Goal: Use online tool/utility: Utilize a website feature to perform a specific function

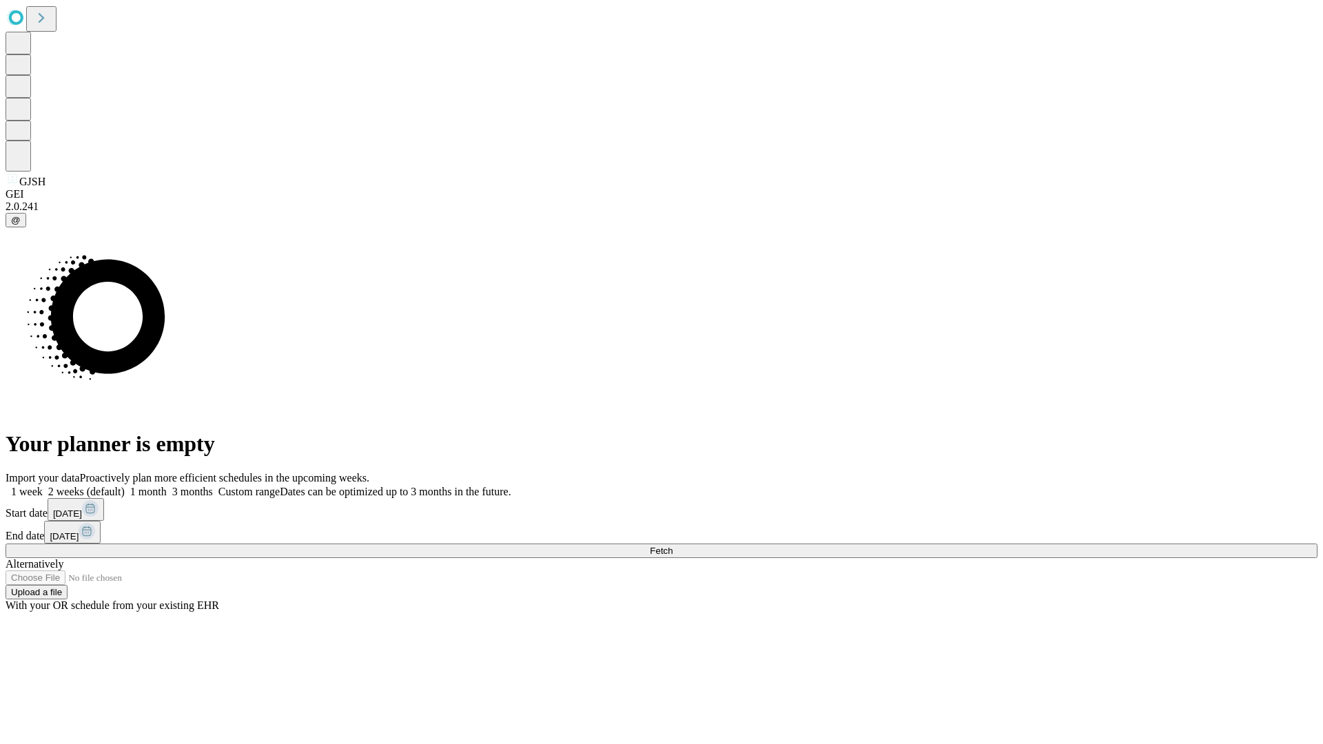
click at [125, 486] on label "2 weeks (default)" at bounding box center [84, 492] width 82 height 12
click at [673, 546] on span "Fetch" at bounding box center [661, 551] width 23 height 10
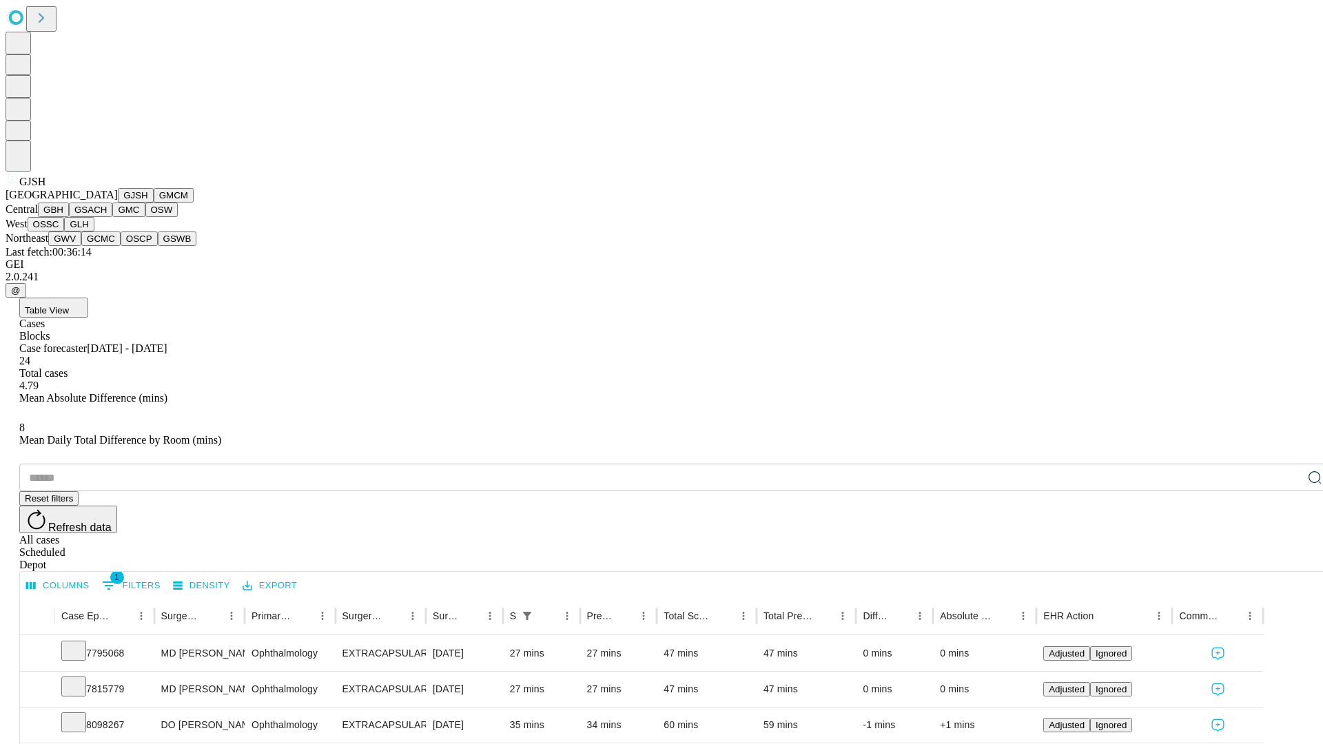
click at [154, 203] on button "GMCM" at bounding box center [174, 195] width 40 height 14
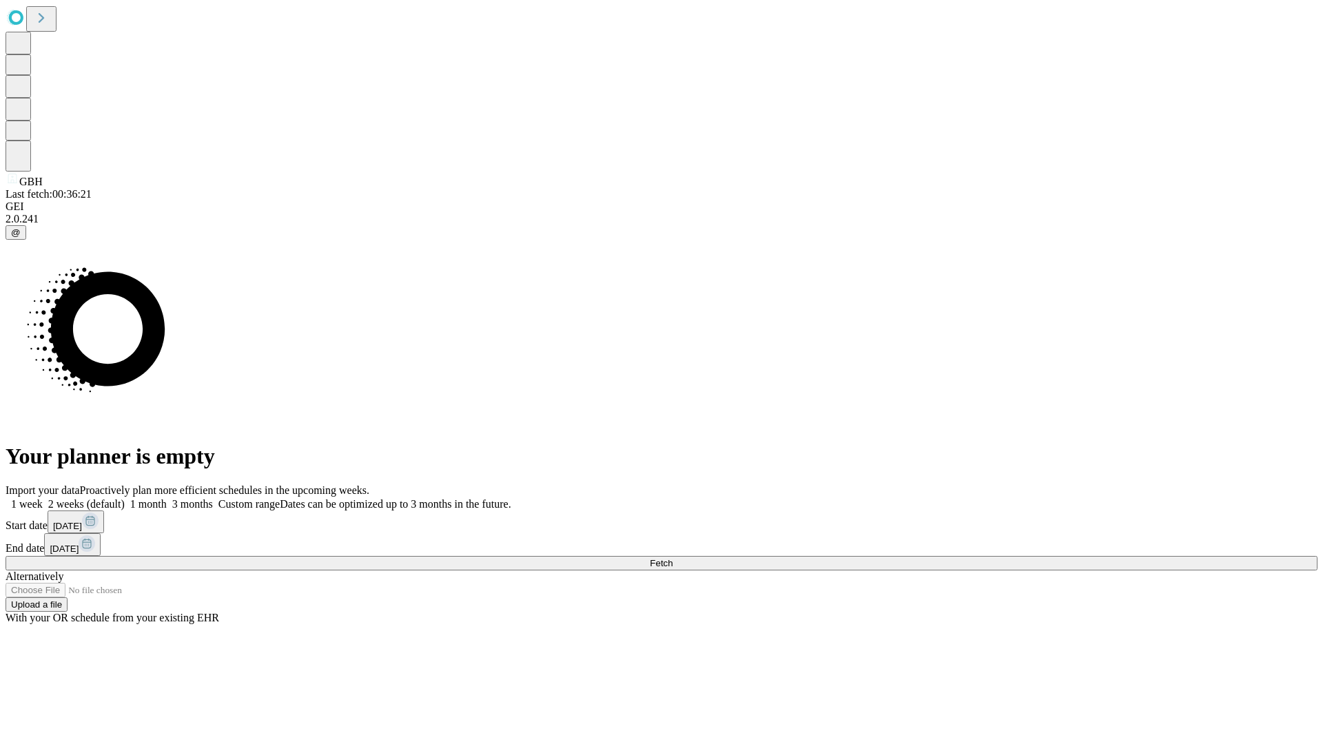
click at [125, 498] on label "2 weeks (default)" at bounding box center [84, 504] width 82 height 12
click at [673, 558] on span "Fetch" at bounding box center [661, 563] width 23 height 10
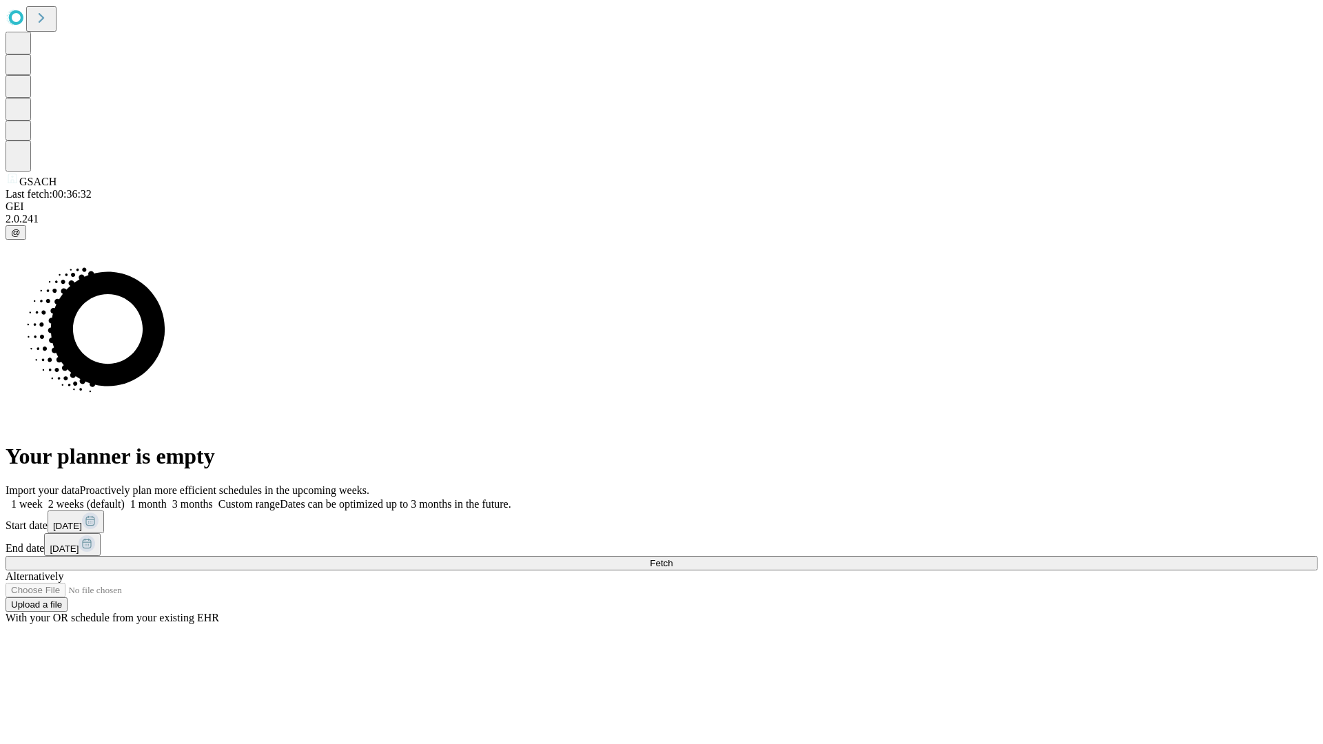
click at [125, 498] on label "2 weeks (default)" at bounding box center [84, 504] width 82 height 12
click at [673, 558] on span "Fetch" at bounding box center [661, 563] width 23 height 10
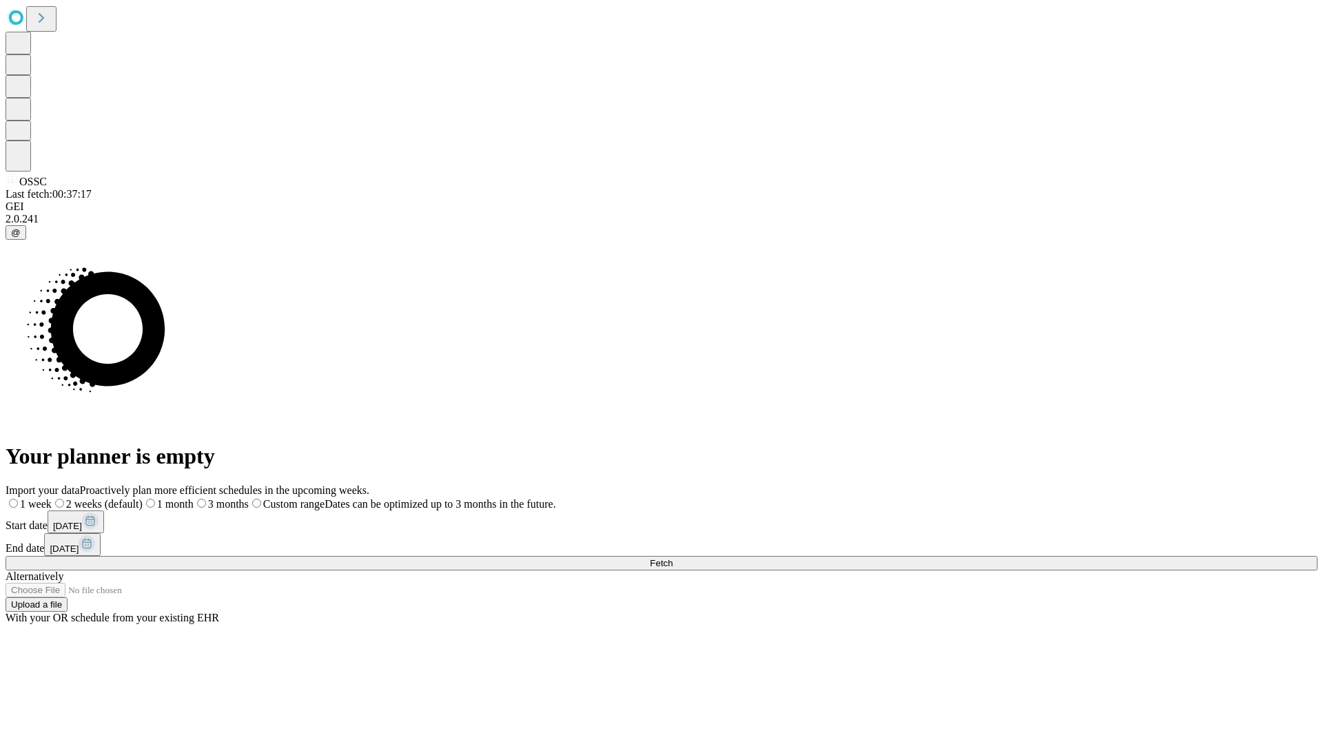
click at [673, 558] on span "Fetch" at bounding box center [661, 563] width 23 height 10
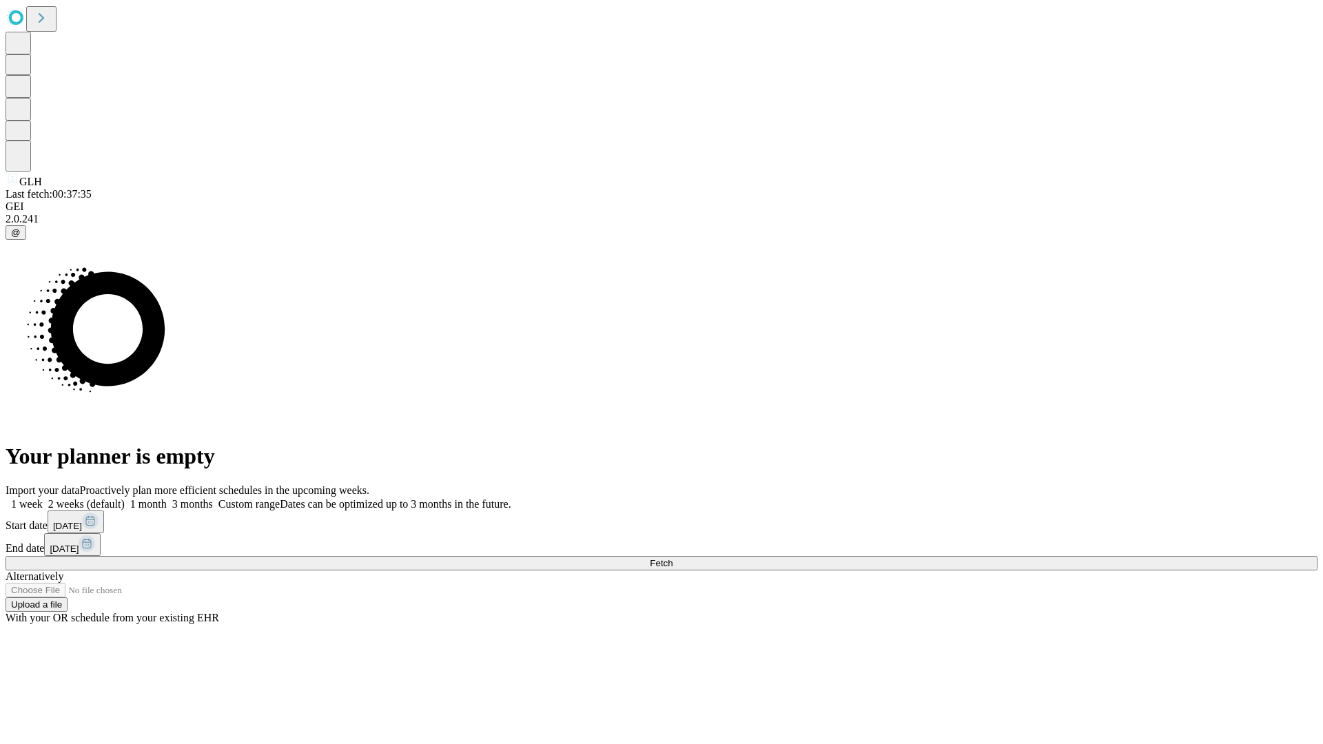
click at [125, 498] on label "2 weeks (default)" at bounding box center [84, 504] width 82 height 12
click at [673, 558] on span "Fetch" at bounding box center [661, 563] width 23 height 10
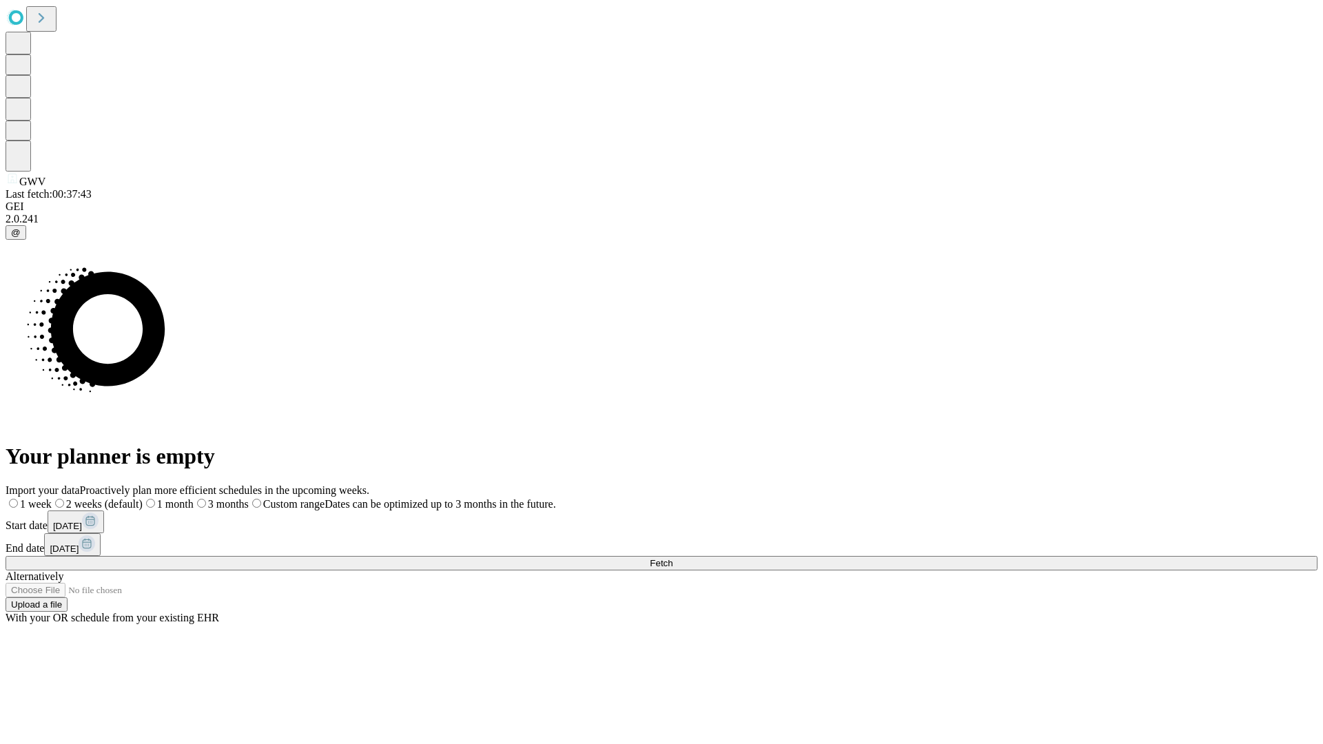
click at [143, 498] on label "2 weeks (default)" at bounding box center [97, 504] width 91 height 12
click at [673, 558] on span "Fetch" at bounding box center [661, 563] width 23 height 10
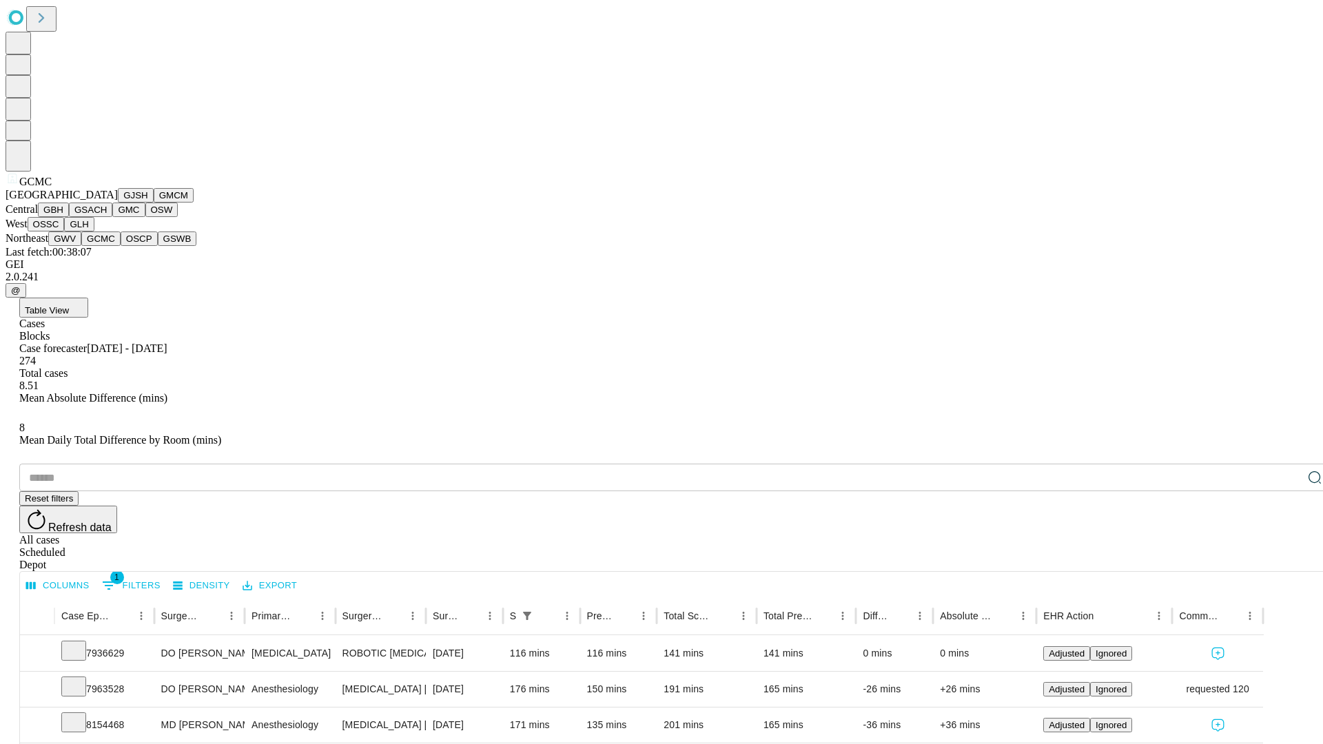
click at [121, 246] on button "OSCP" at bounding box center [139, 239] width 37 height 14
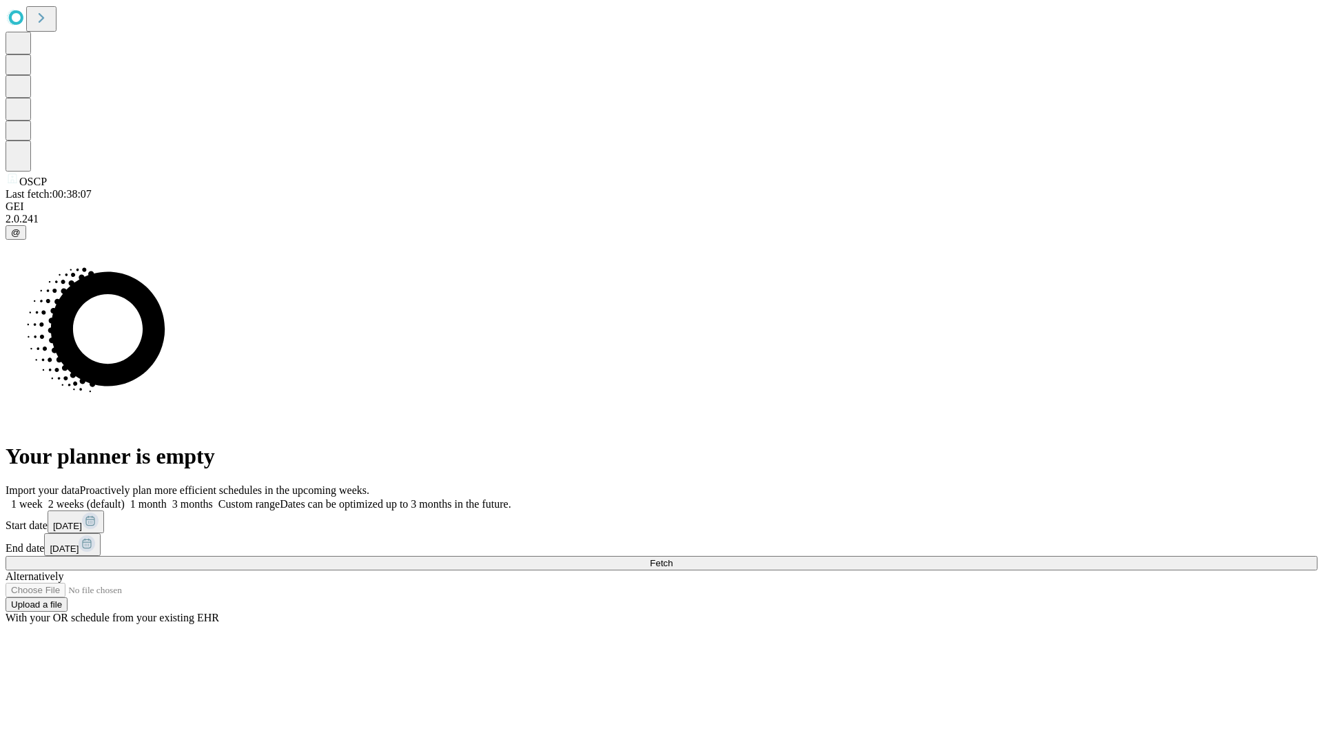
click at [673, 558] on span "Fetch" at bounding box center [661, 563] width 23 height 10
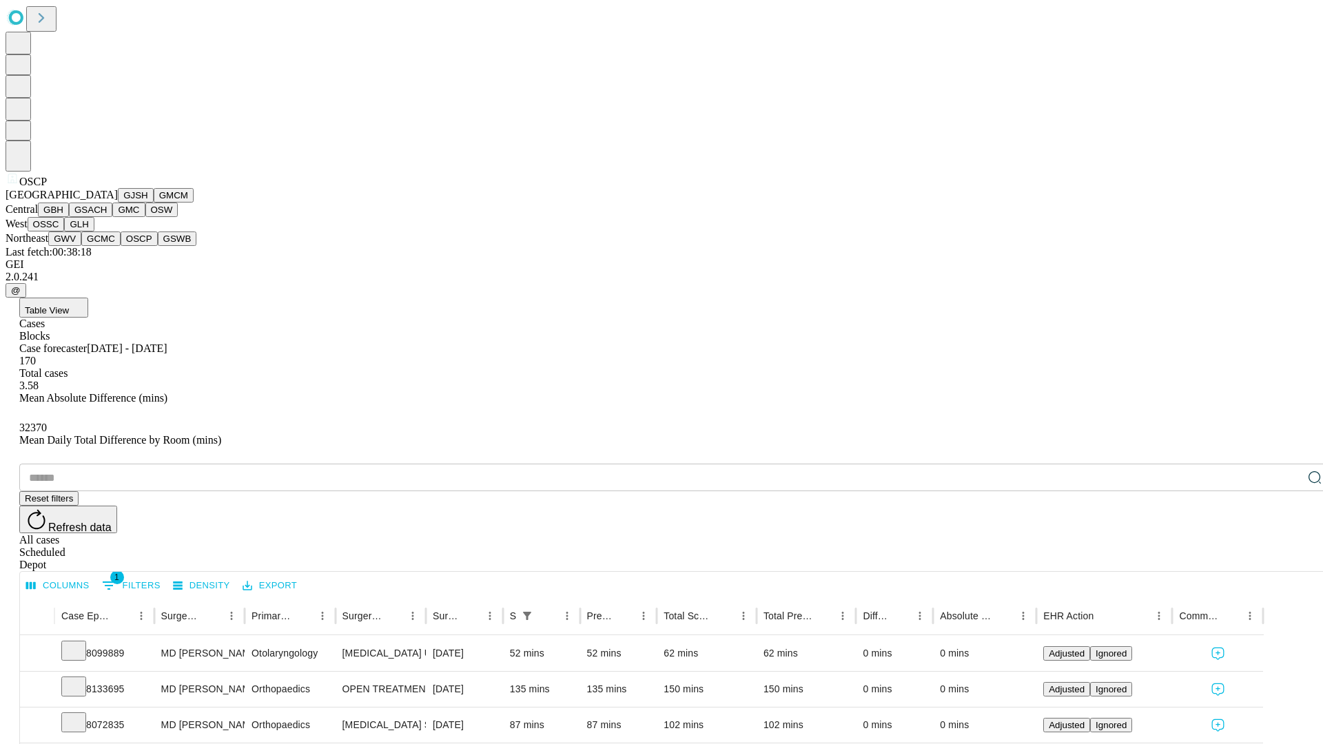
click at [158, 246] on button "GSWB" at bounding box center [177, 239] width 39 height 14
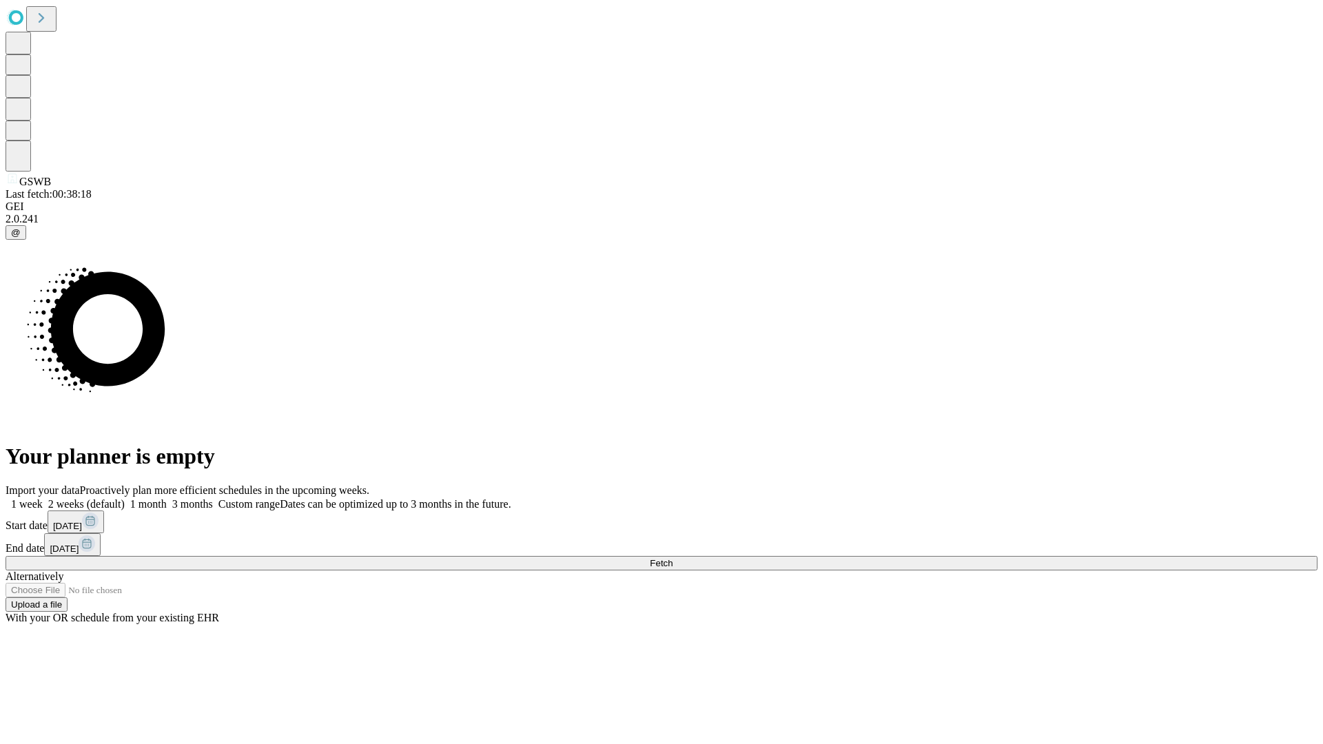
click at [125, 498] on label "2 weeks (default)" at bounding box center [84, 504] width 82 height 12
click at [673, 558] on span "Fetch" at bounding box center [661, 563] width 23 height 10
